Goal: Find specific page/section: Find specific page/section

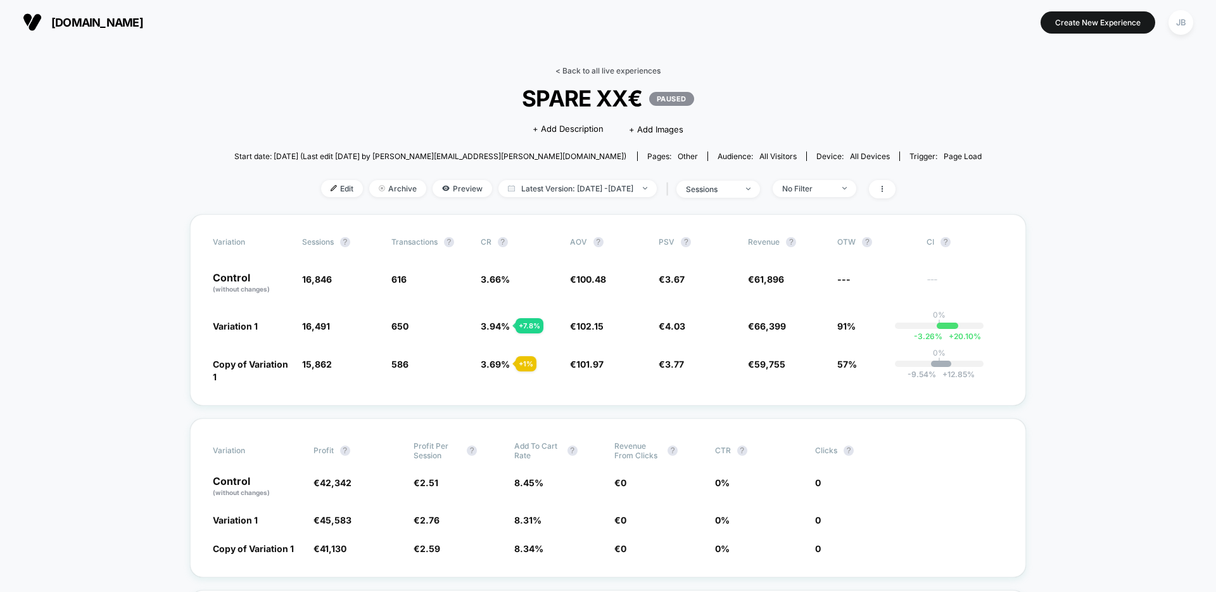
click at [584, 71] on link "< Back to all live experiences" at bounding box center [607, 70] width 105 height 9
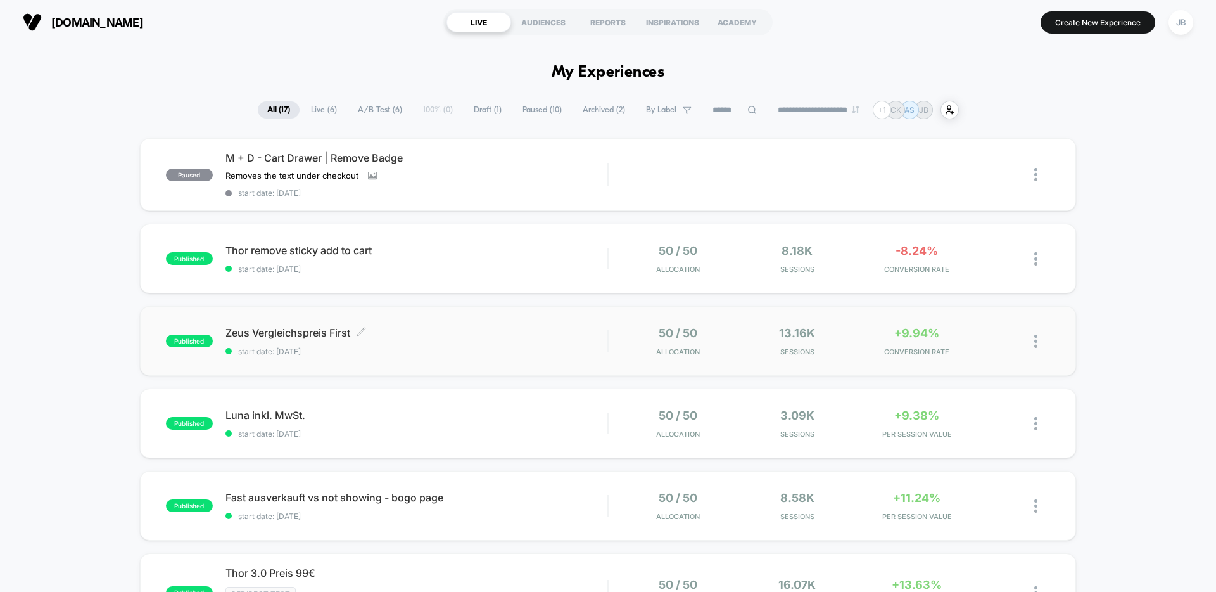
click at [433, 333] on span "Zeus Vergleichspreis First Click to edit experience details" at bounding box center [416, 332] width 382 height 13
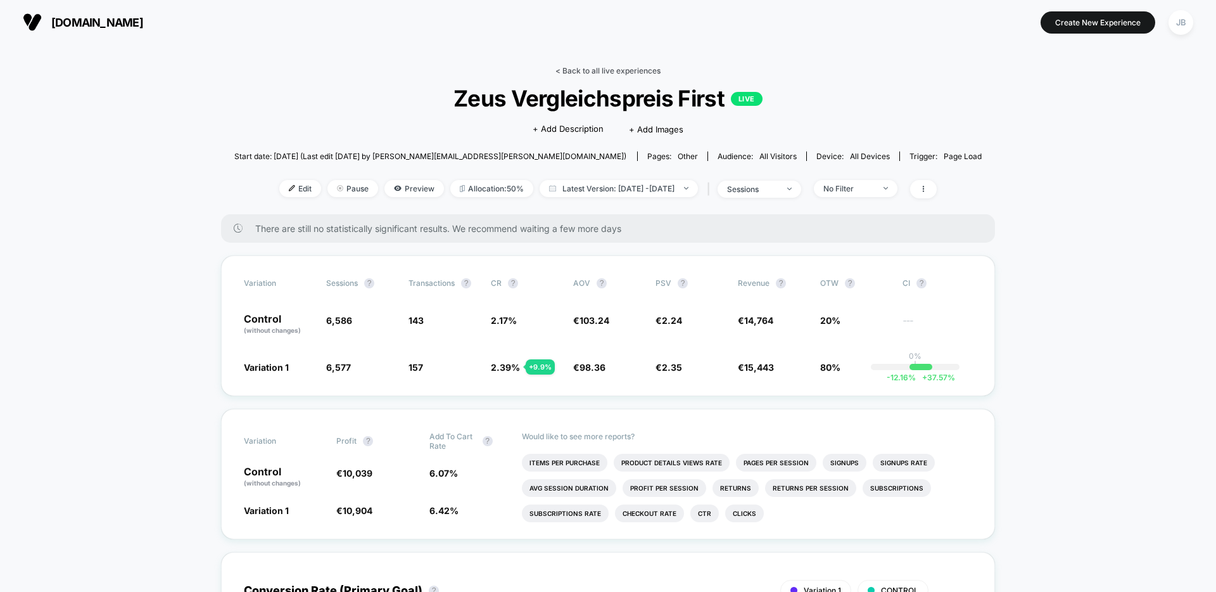
click at [599, 73] on link "< Back to all live experiences" at bounding box center [607, 70] width 105 height 9
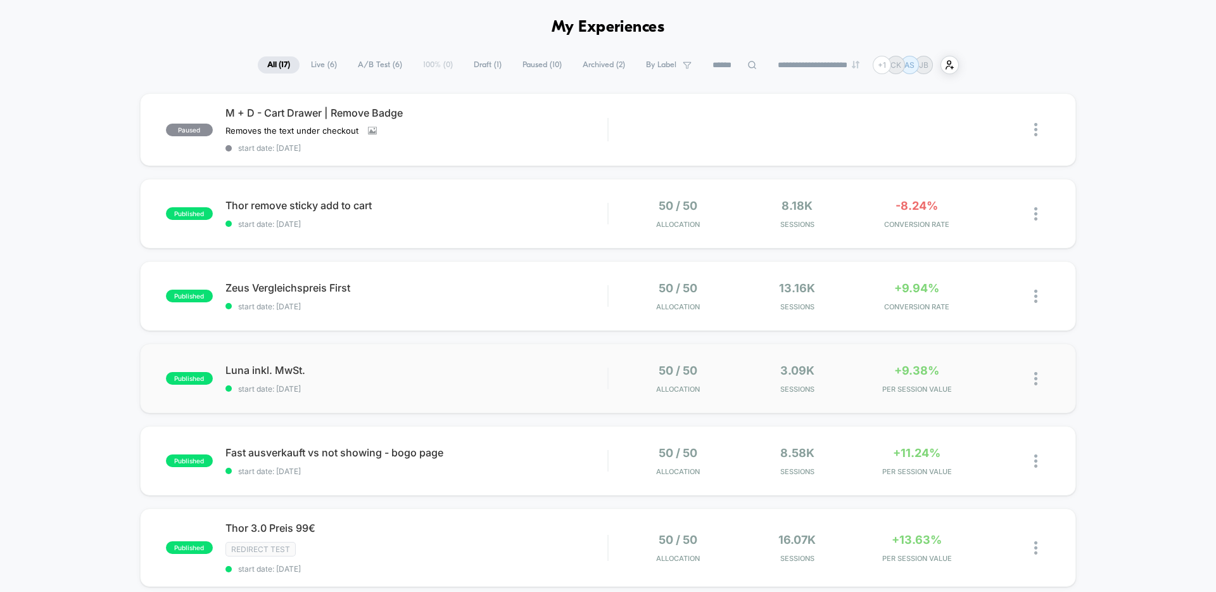
scroll to position [98, 0]
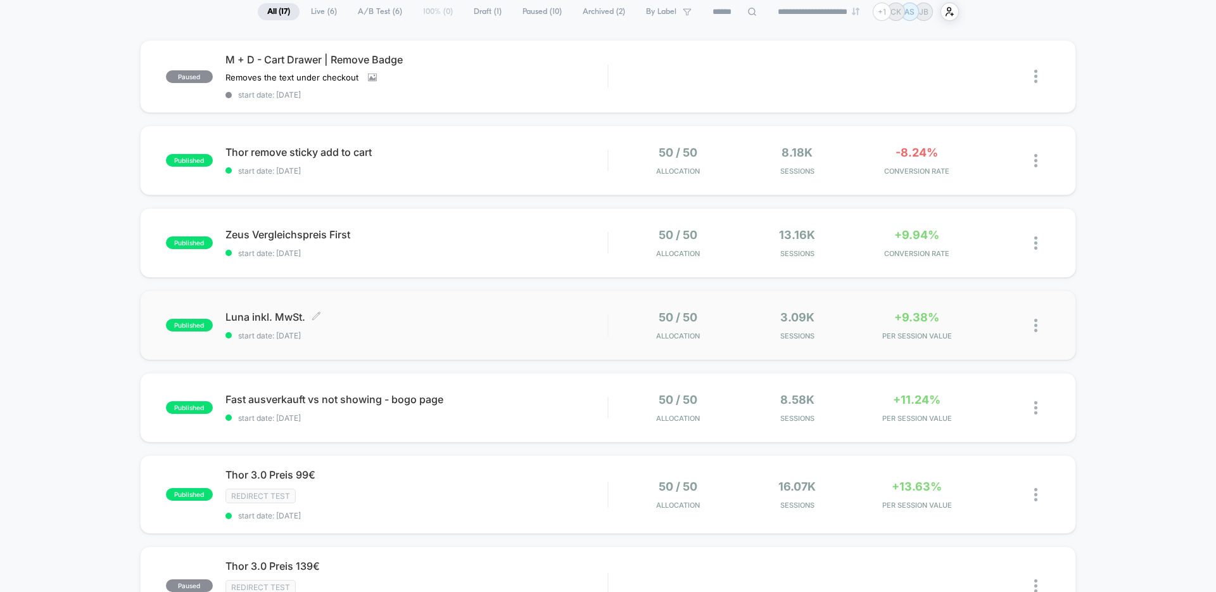
click at [396, 322] on span "[PERSON_NAME] inkl. MwSt. Click to edit experience details" at bounding box center [416, 316] width 382 height 13
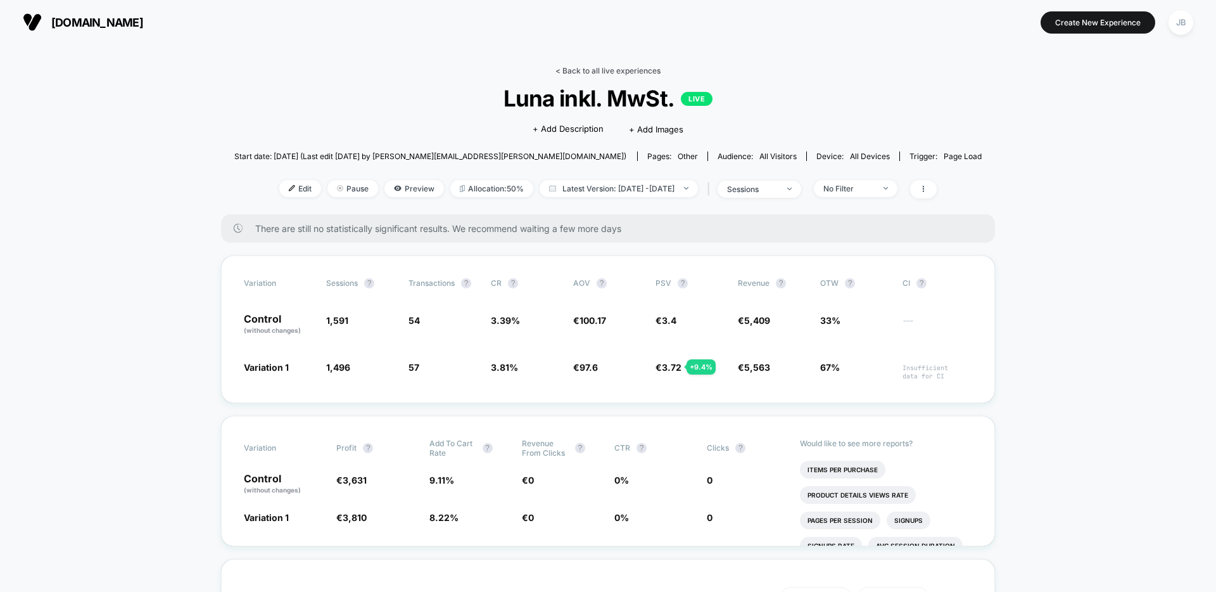
click at [587, 68] on link "< Back to all live experiences" at bounding box center [607, 70] width 105 height 9
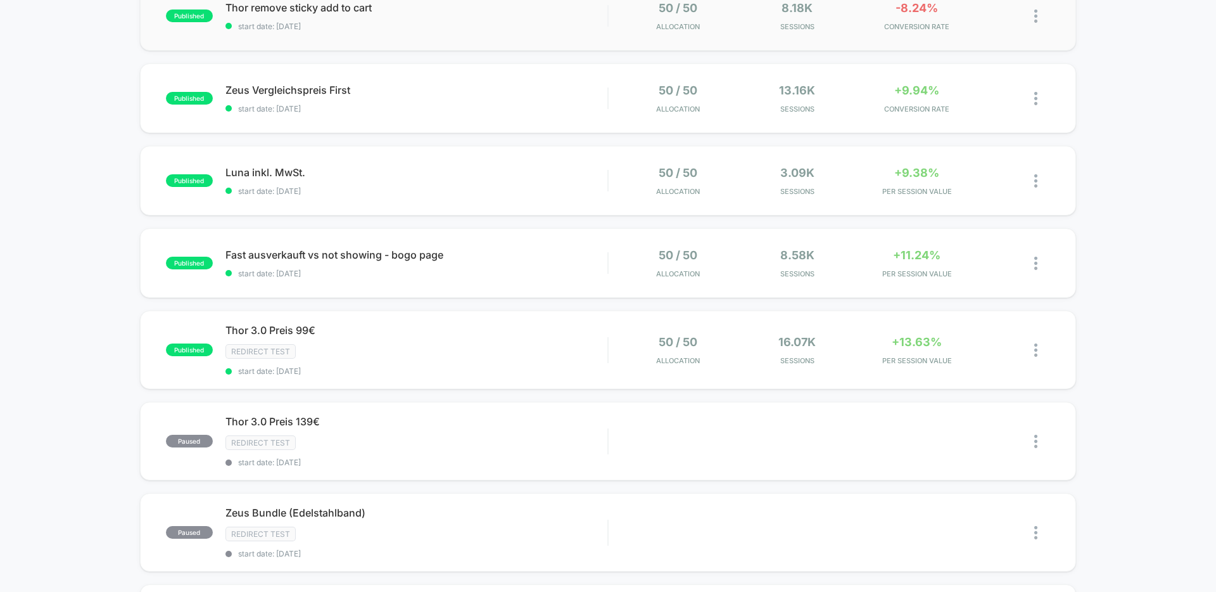
scroll to position [260, 0]
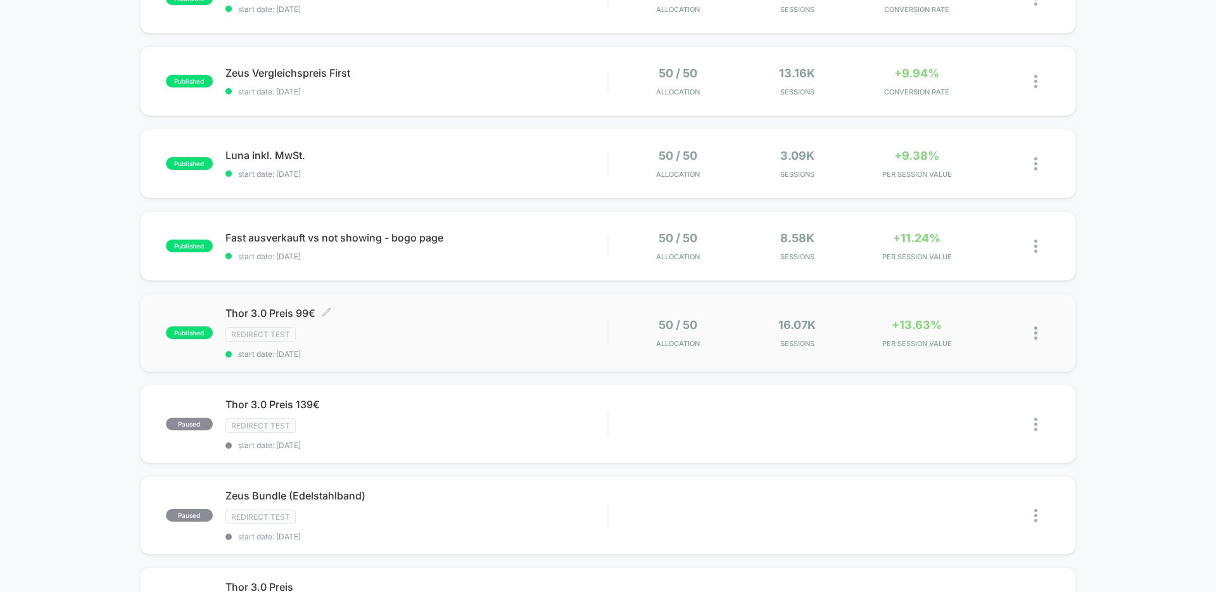
click at [387, 331] on div "Redirect Test" at bounding box center [416, 334] width 382 height 15
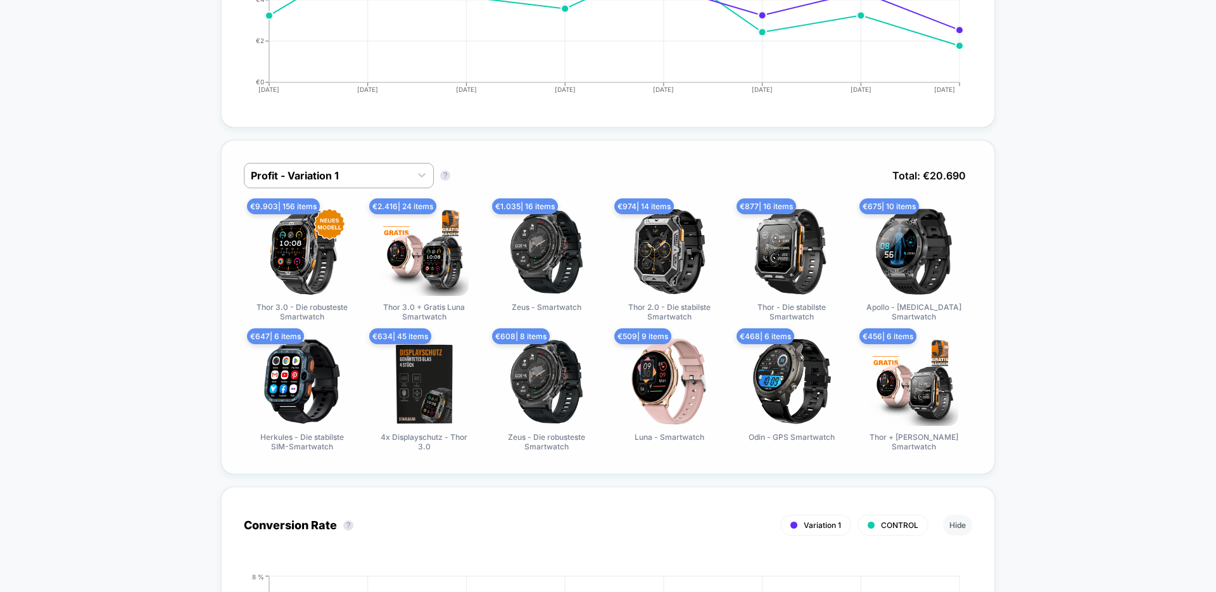
scroll to position [763, 0]
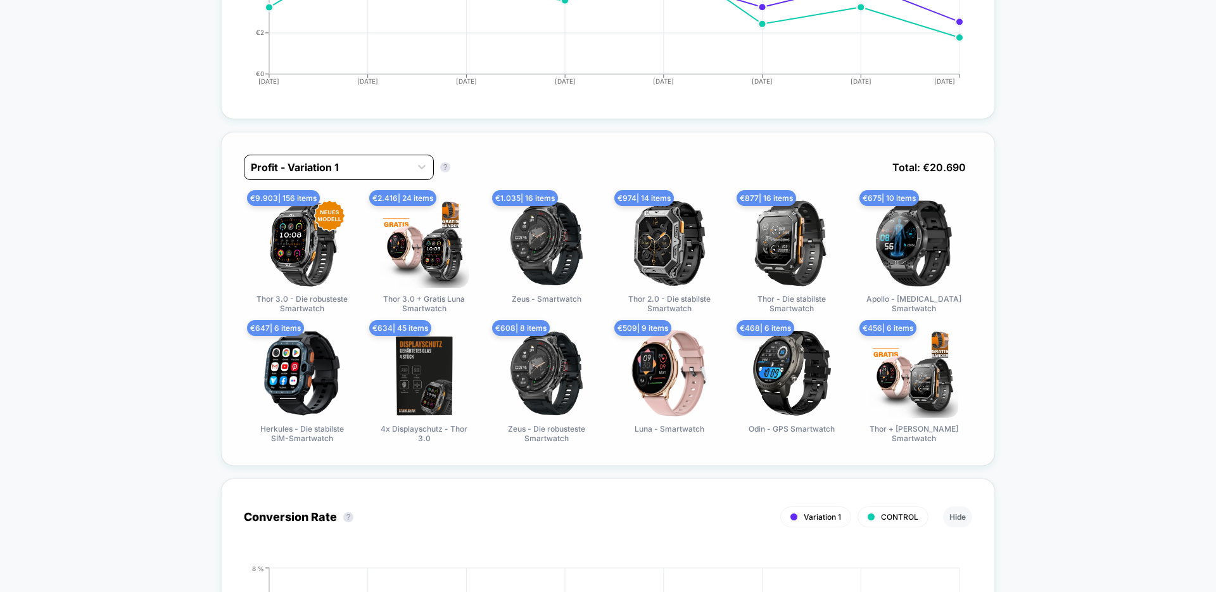
click at [334, 160] on div at bounding box center [327, 167] width 153 height 15
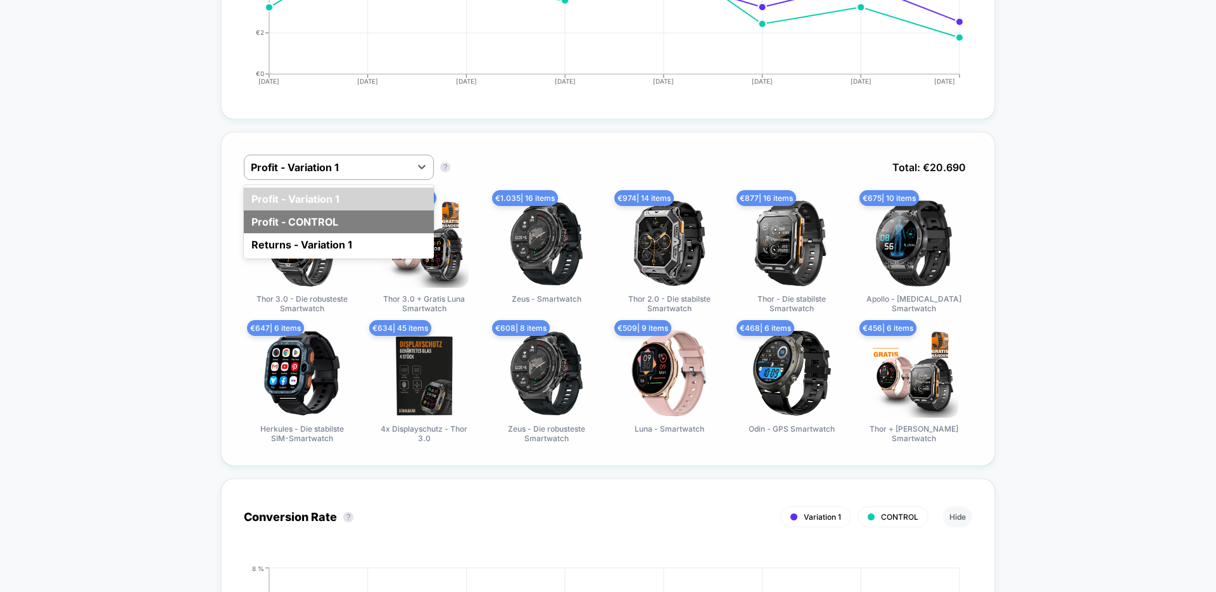
click at [341, 223] on div "Profit - CONTROL" at bounding box center [339, 221] width 190 height 23
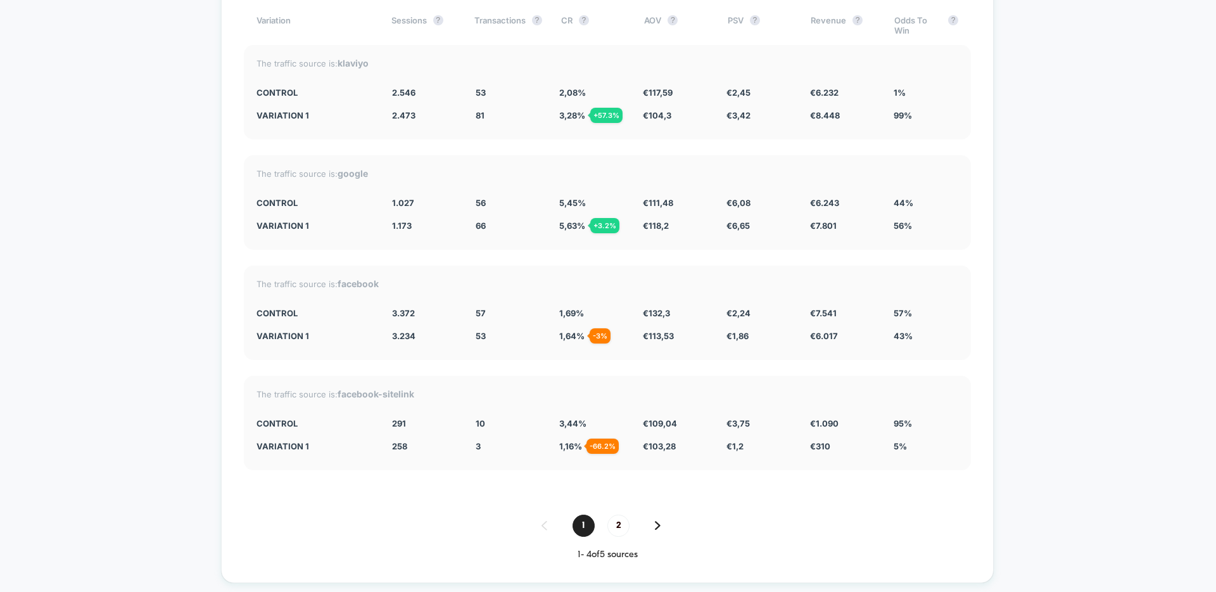
scroll to position [4222, 0]
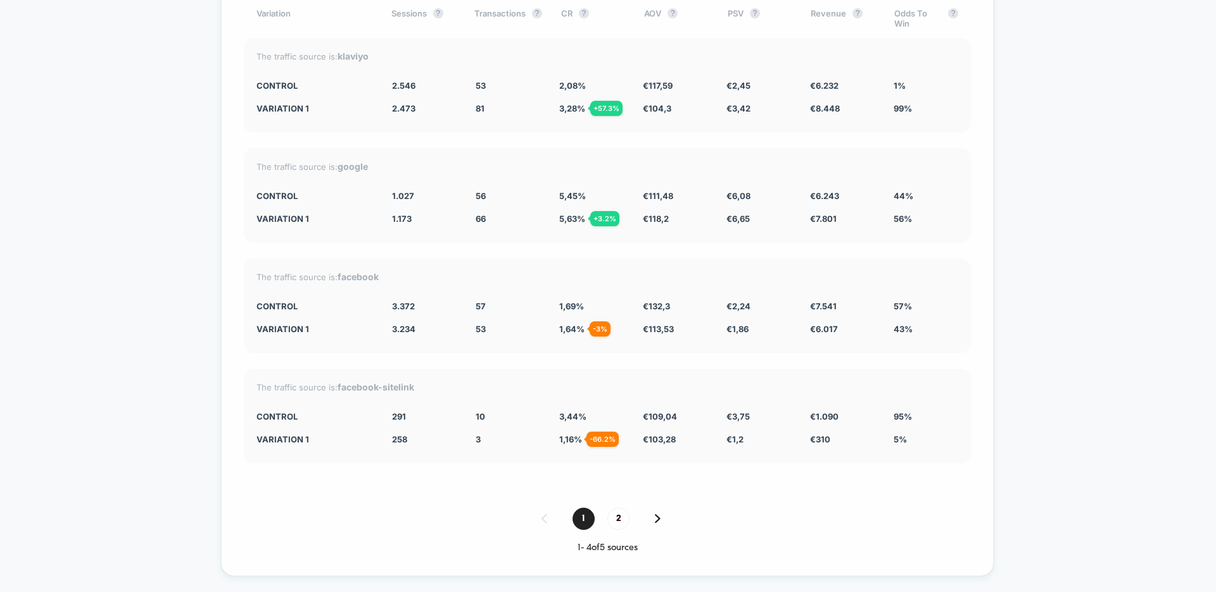
click at [618, 521] on span "2" at bounding box center [618, 518] width 22 height 22
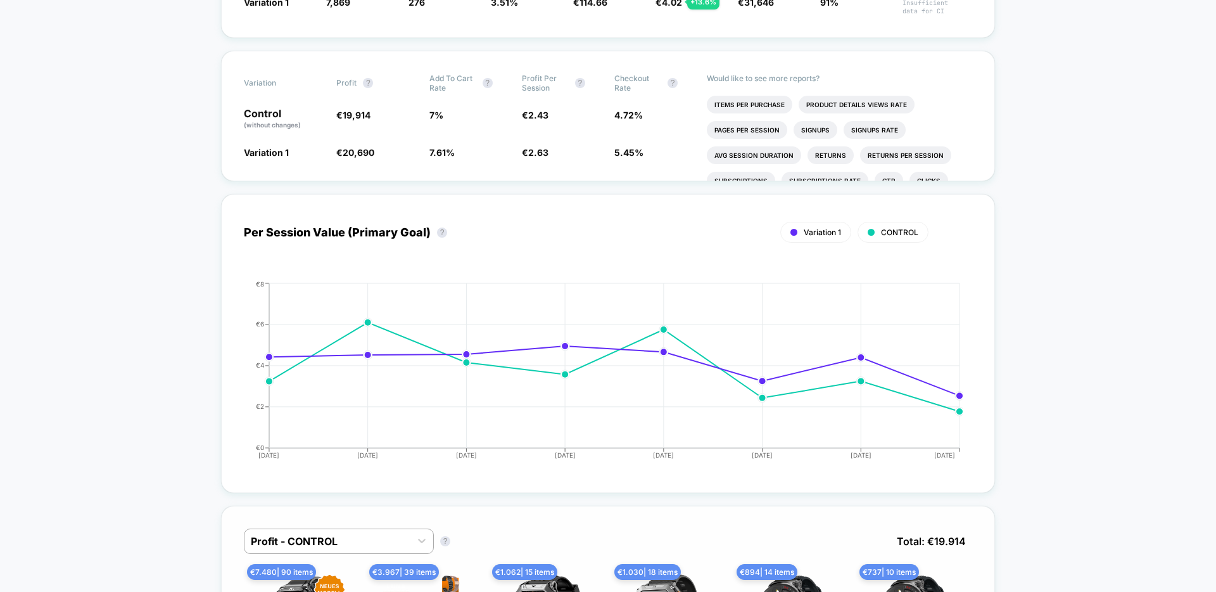
scroll to position [0, 0]
